Goal: Task Accomplishment & Management: Manage account settings

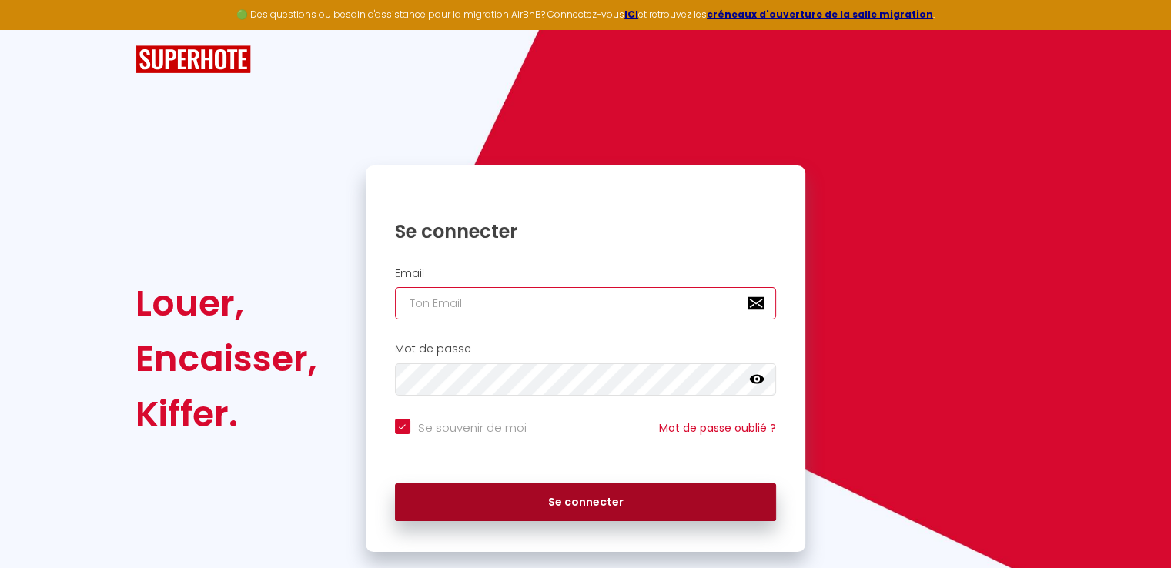
type input "[EMAIL_ADDRESS][DOMAIN_NAME]"
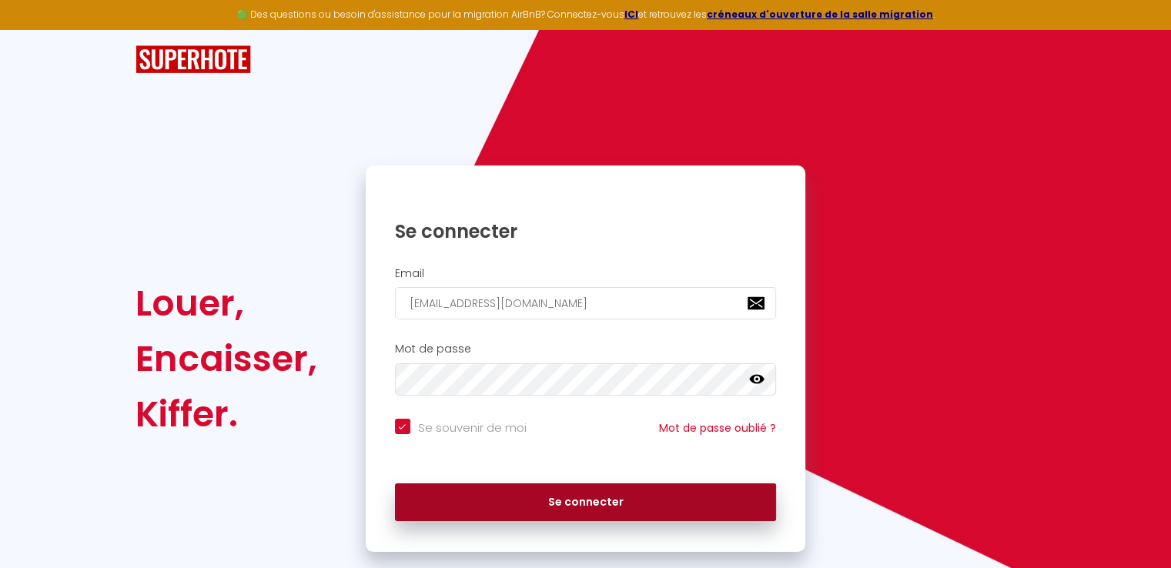
click at [630, 502] on button "Se connecter" at bounding box center [586, 502] width 382 height 38
checkbox input "true"
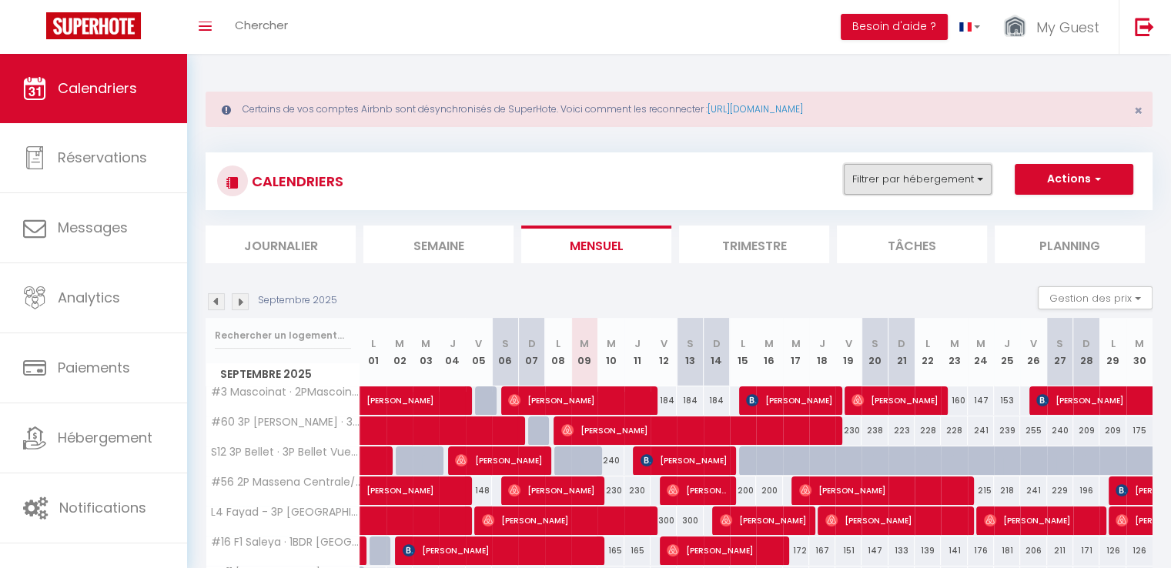
click at [974, 175] on button "Filtrer par hébergement" at bounding box center [918, 179] width 148 height 31
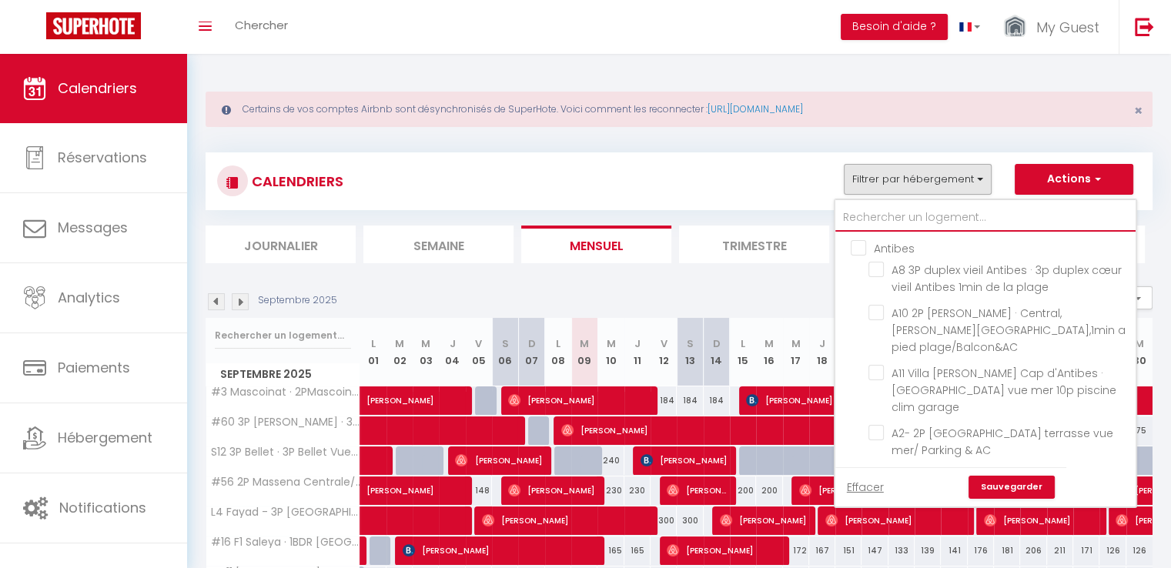
click at [1004, 215] on input "text" at bounding box center [985, 218] width 300 height 28
type input "#"
checkbox input "false"
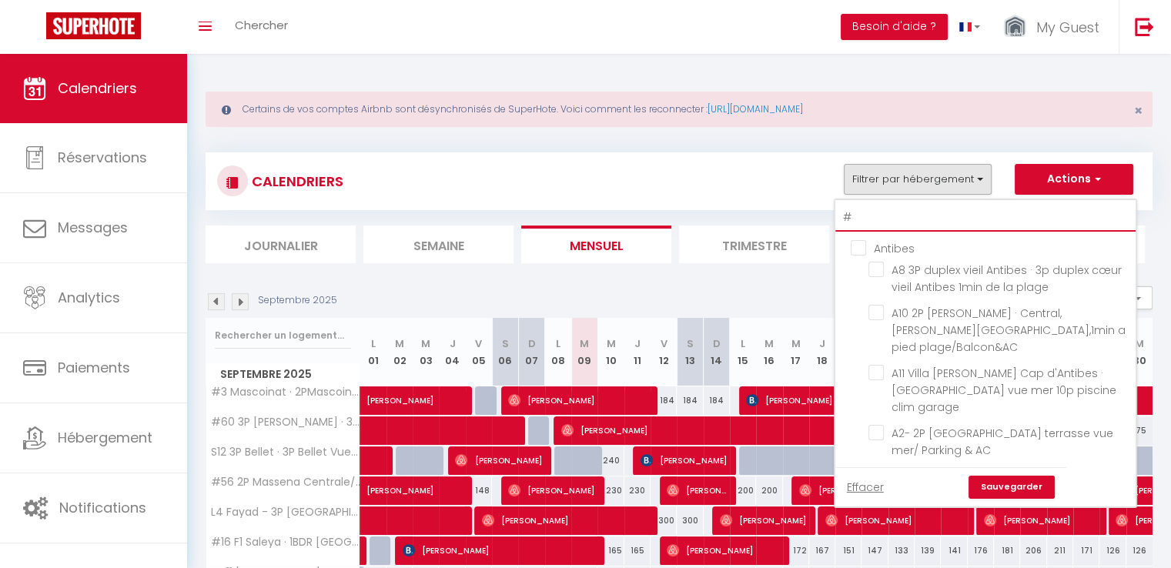
checkbox input "false"
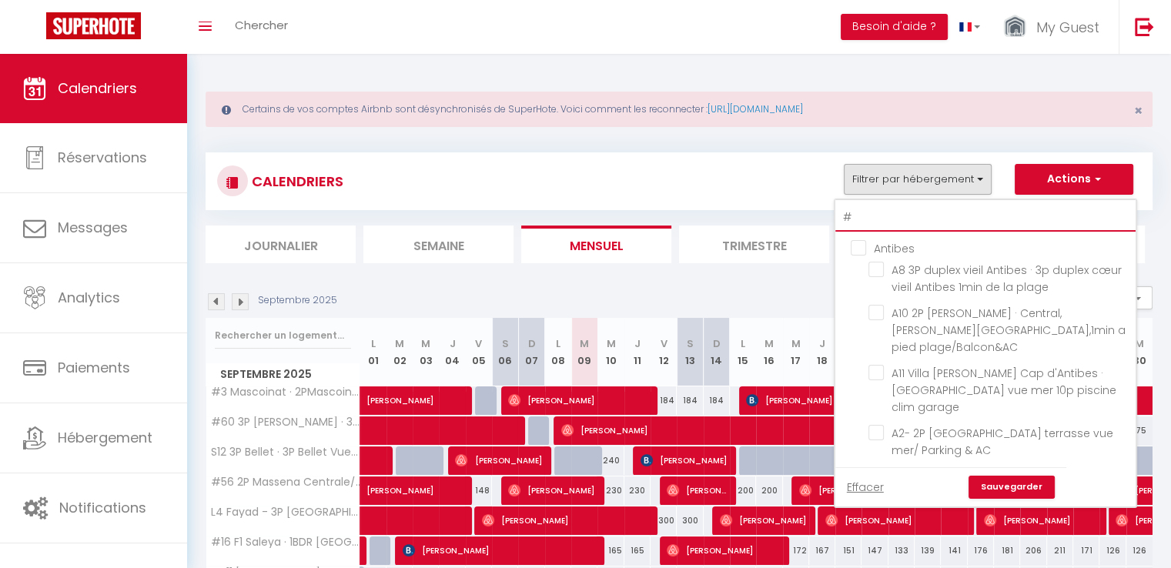
checkbox input "false"
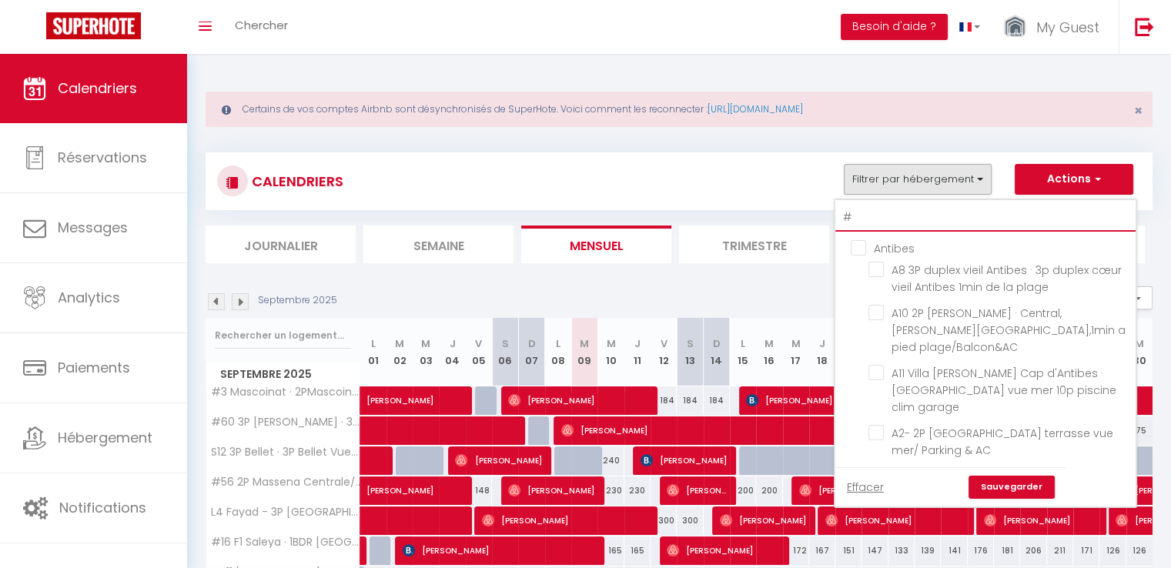
checkbox input "false"
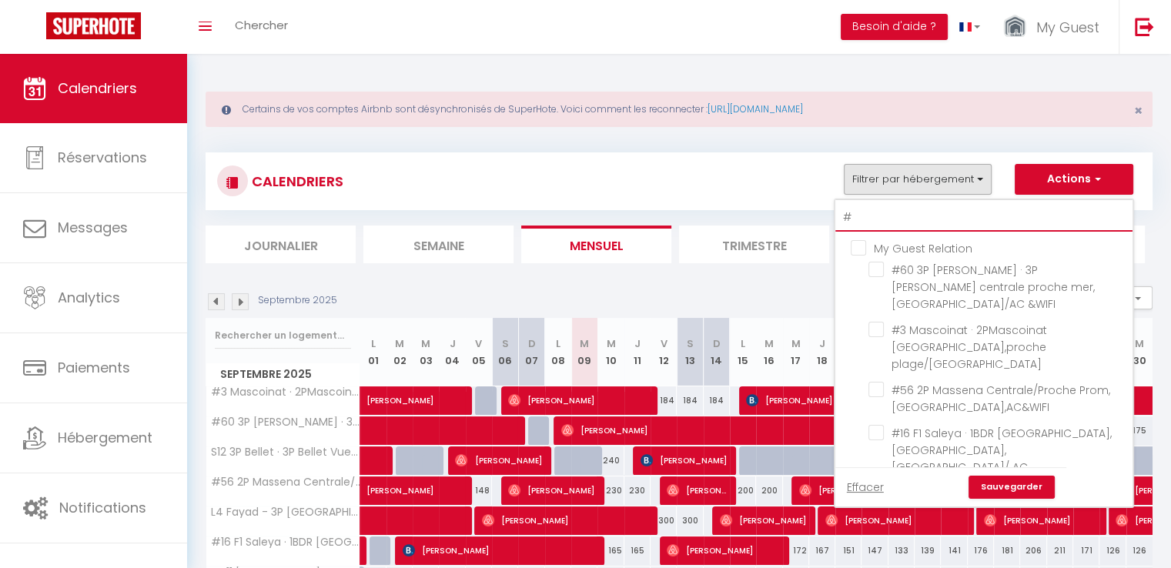
type input "#9"
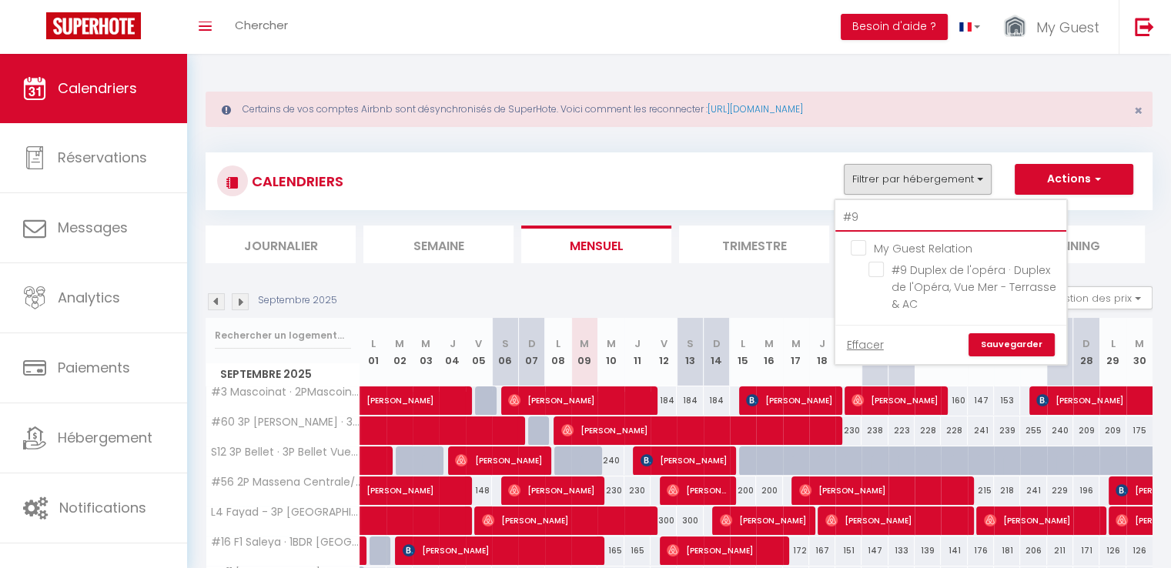
checkbox input "false"
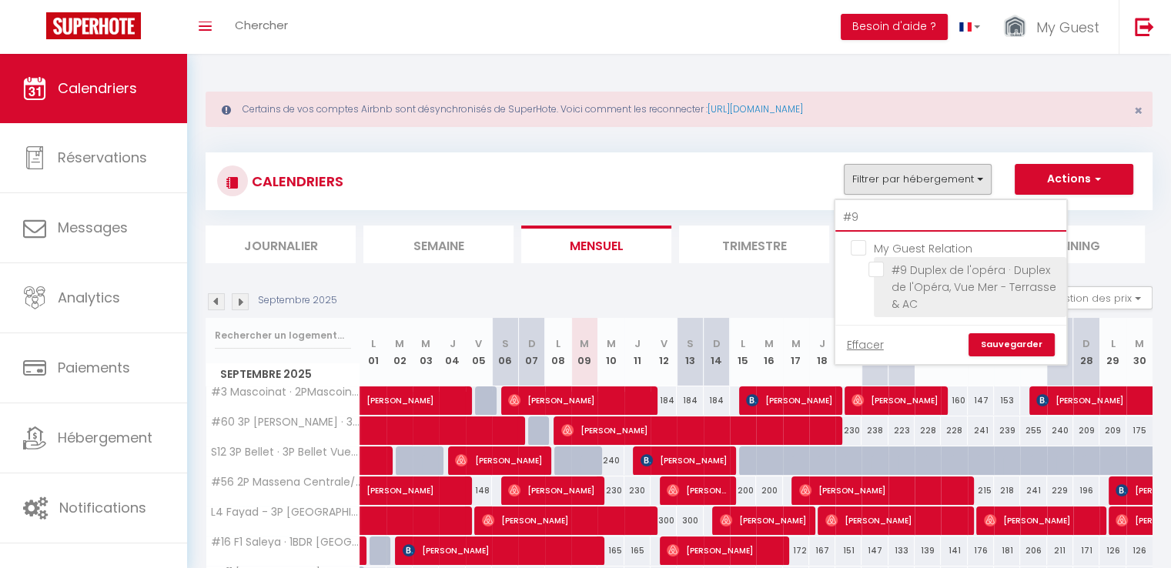
type input "#9"
click at [880, 271] on input "#9 Duplex de l'opéra · Duplex de l'Opéra, Vue Mer - Terrasse & AC" at bounding box center [964, 269] width 192 height 15
checkbox input "true"
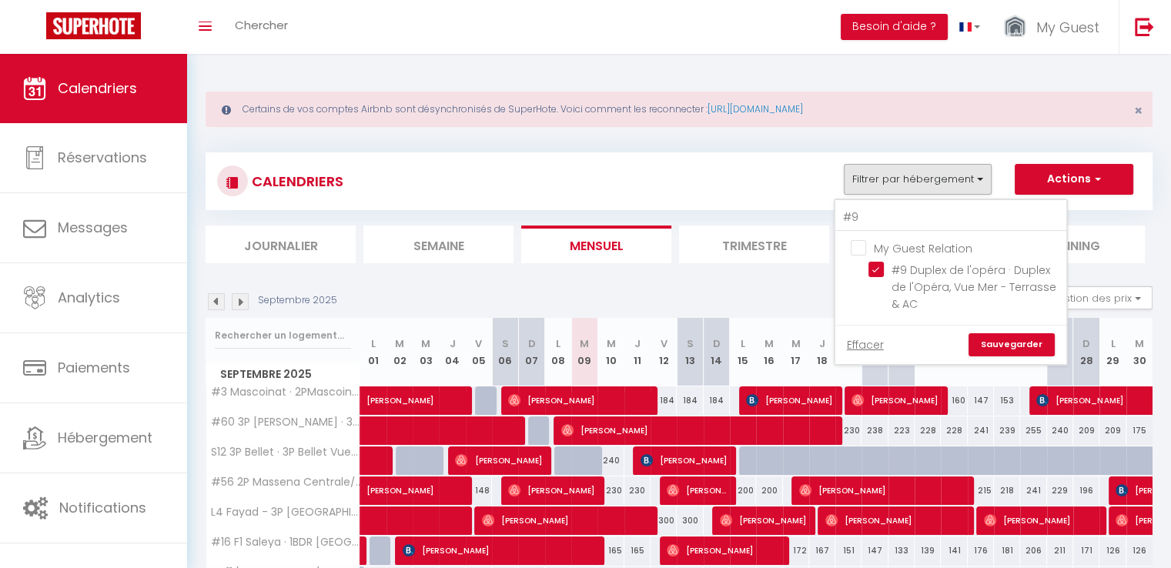
click at [1024, 346] on link "Sauvegarder" at bounding box center [1011, 344] width 86 height 23
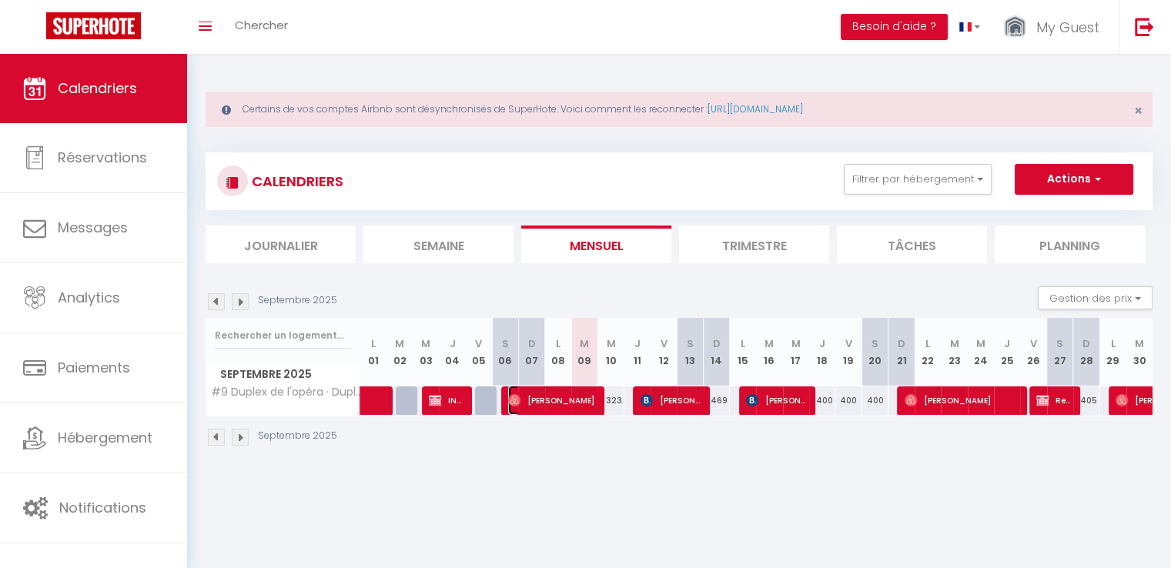
click at [546, 401] on span "[PERSON_NAME]" at bounding box center [551, 400] width 87 height 29
select select "OK"
select select "0"
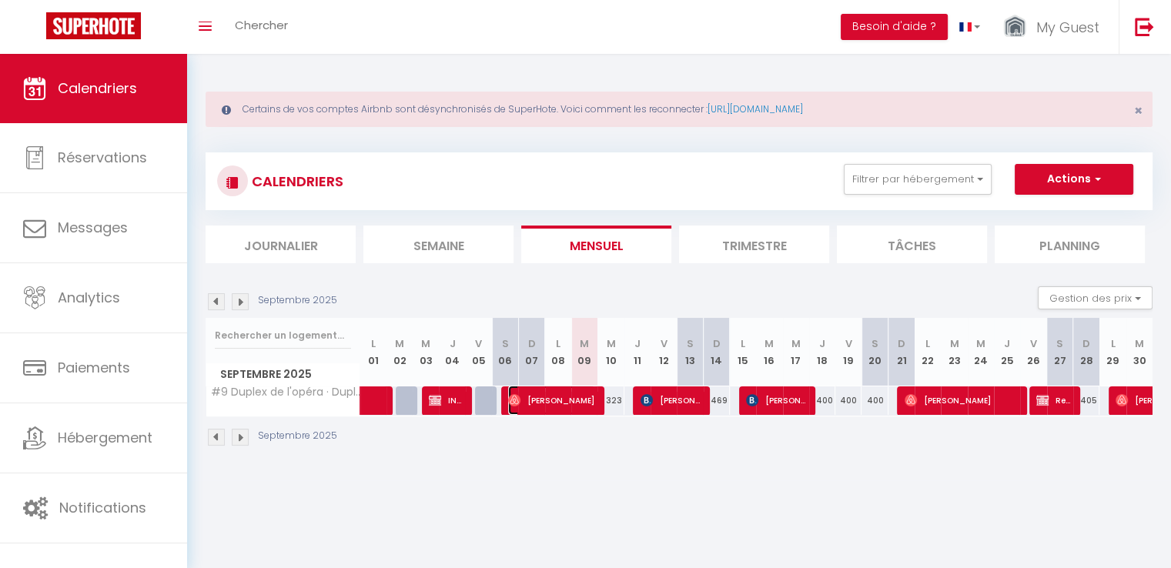
select select "1"
select select
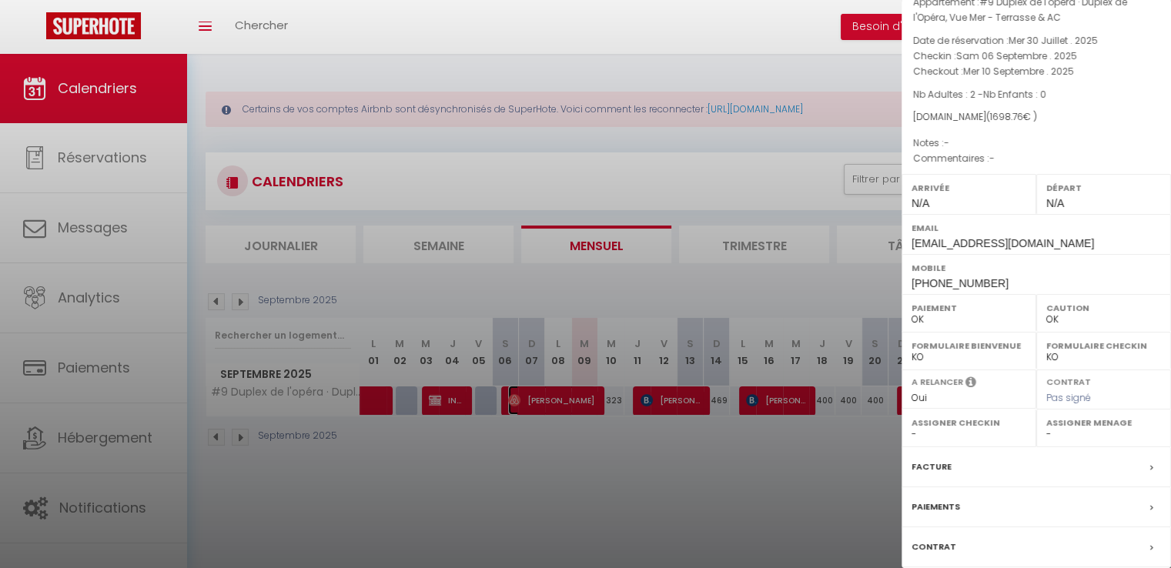
scroll to position [162, 0]
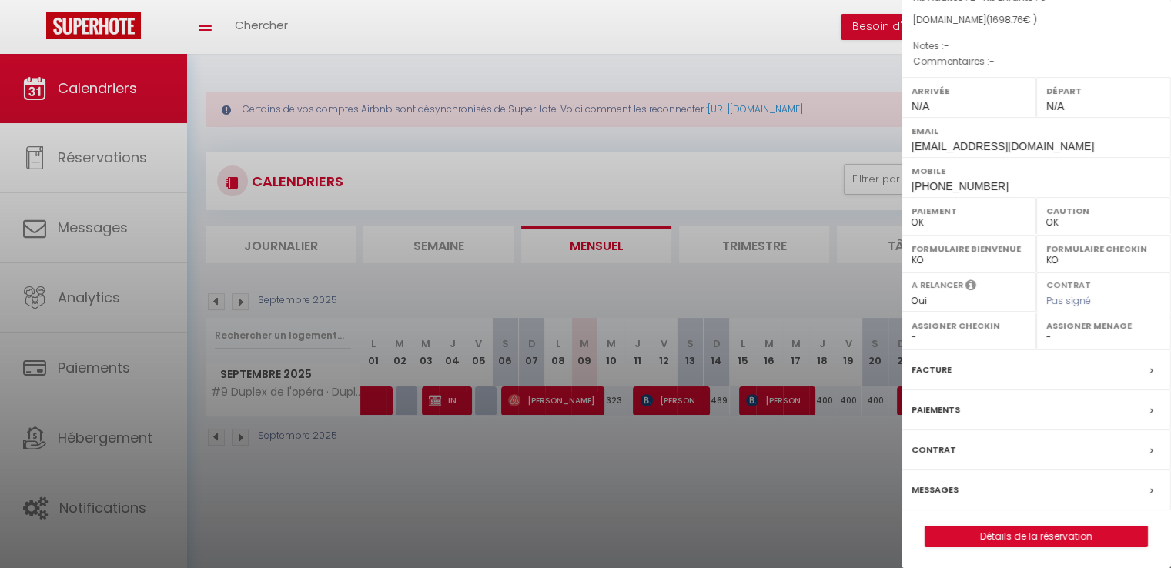
click at [945, 484] on label "Messages" at bounding box center [934, 490] width 47 height 16
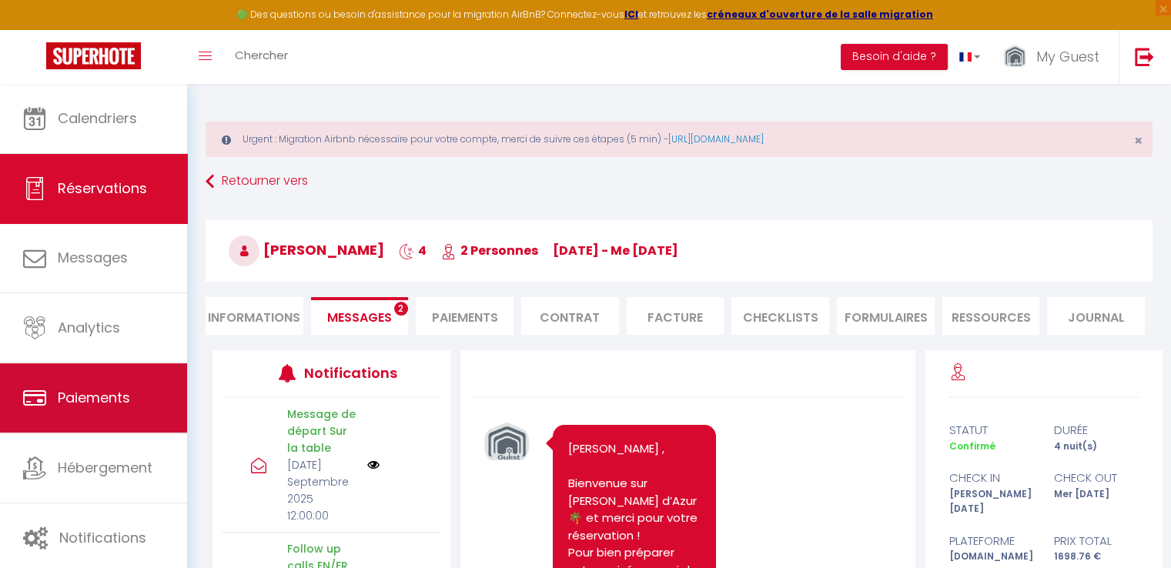
scroll to position [6973, 0]
